Goal: Check status: Check status

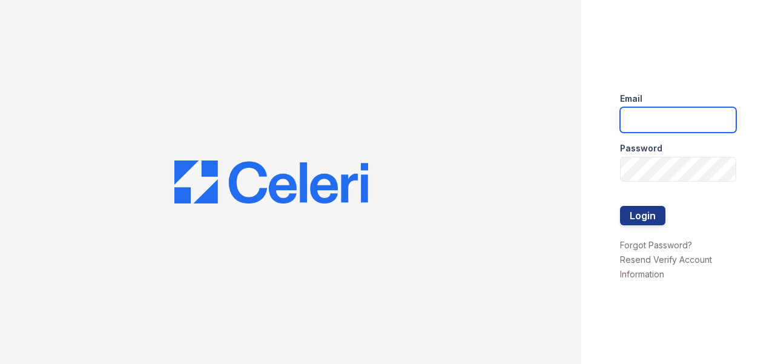
click at [656, 124] on input "email" at bounding box center [678, 119] width 116 height 25
type input "arrivecrofton@trinity-pm.com"
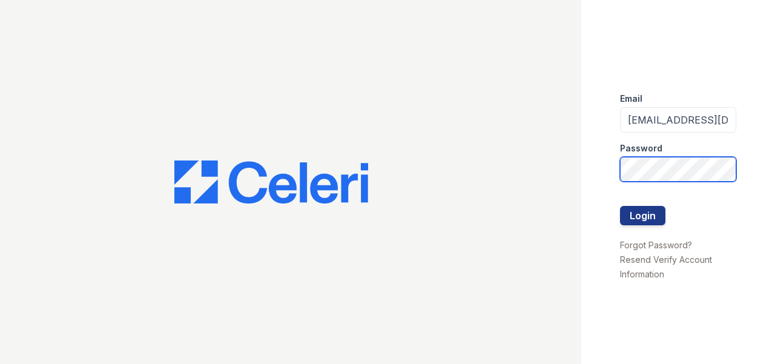
click at [620, 206] on button "Login" at bounding box center [642, 215] width 45 height 19
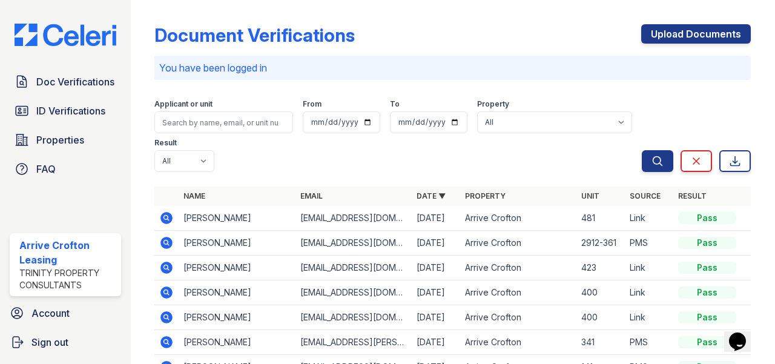
click at [40, 98] on div "Doc Verifications ID Verifications Properties FAQ" at bounding box center [65, 125] width 121 height 111
click at [38, 108] on span "ID Verifications" at bounding box center [70, 111] width 69 height 15
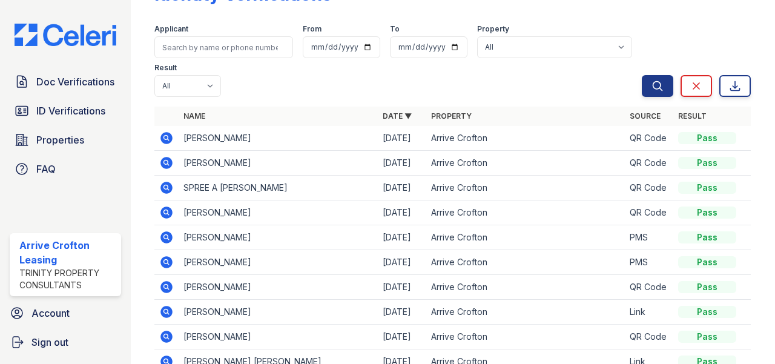
scroll to position [61, 0]
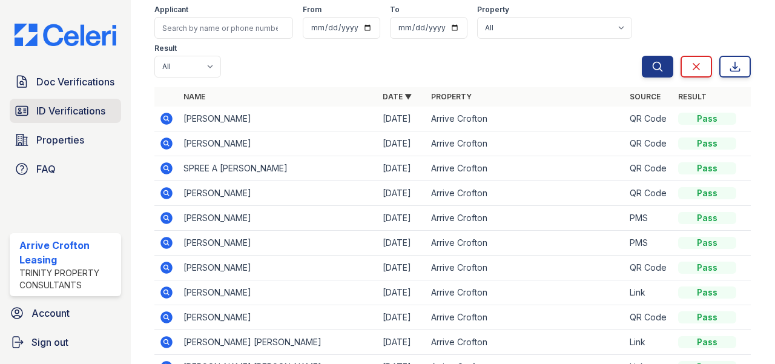
click at [13, 121] on link "ID Verifications" at bounding box center [65, 111] width 111 height 24
click at [45, 114] on span "ID Verifications" at bounding box center [70, 111] width 69 height 15
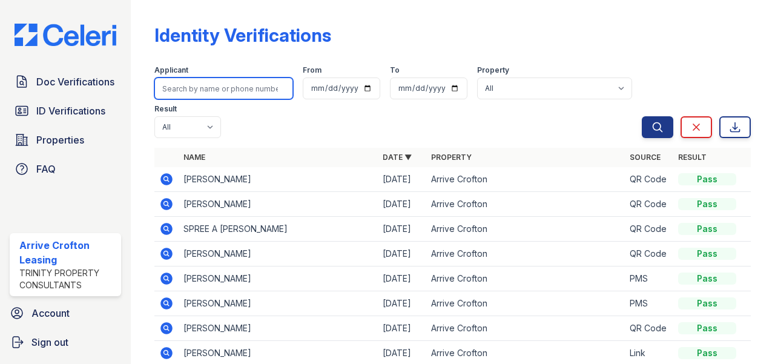
click at [224, 89] on input "search" at bounding box center [223, 89] width 139 height 22
type input "angela"
click at [642, 116] on button "Search" at bounding box center [658, 127] width 32 height 22
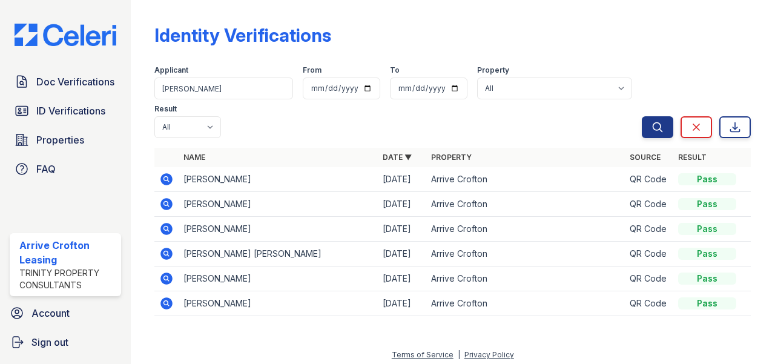
click at [170, 184] on icon at bounding box center [167, 179] width 12 height 12
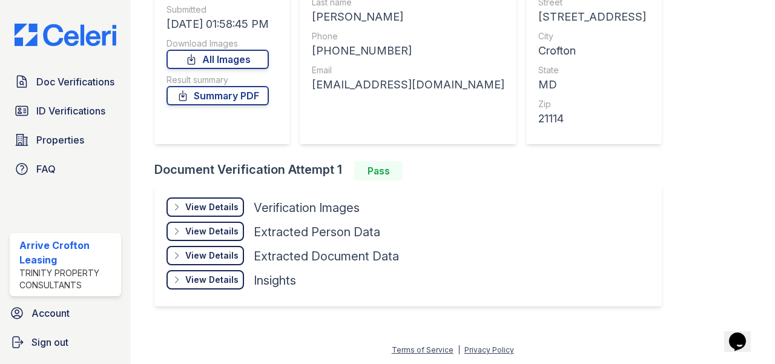
click at [210, 202] on div "View Details" at bounding box center [211, 207] width 53 height 12
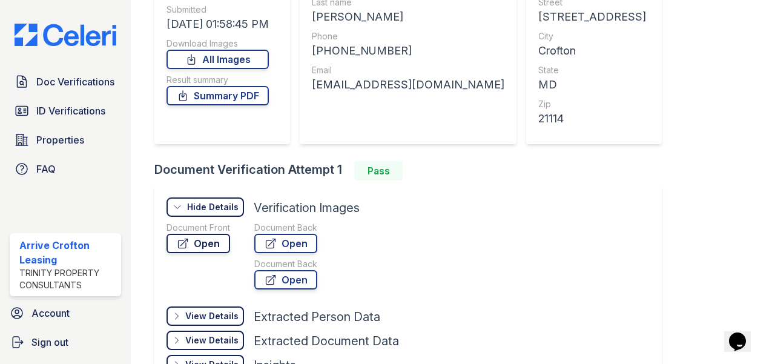
click at [199, 239] on link "Open" at bounding box center [199, 243] width 64 height 19
